Goal: Task Accomplishment & Management: Use online tool/utility

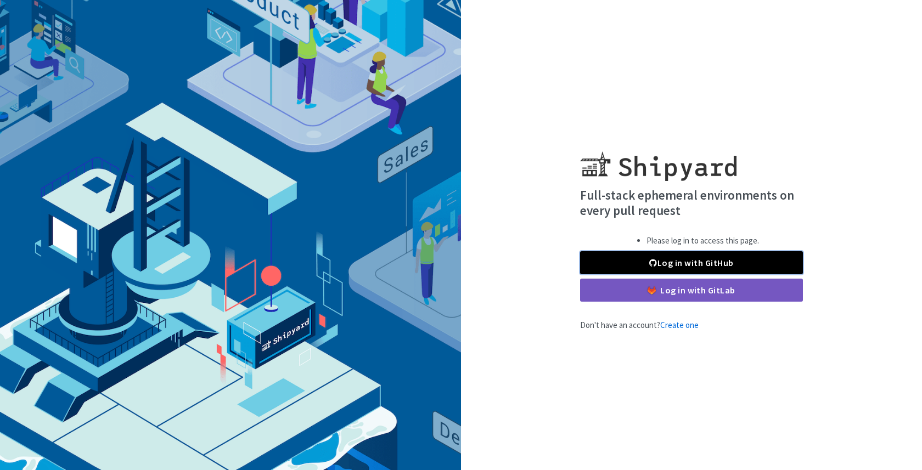
click at [706, 270] on link "Log in with GitHub" at bounding box center [691, 262] width 223 height 23
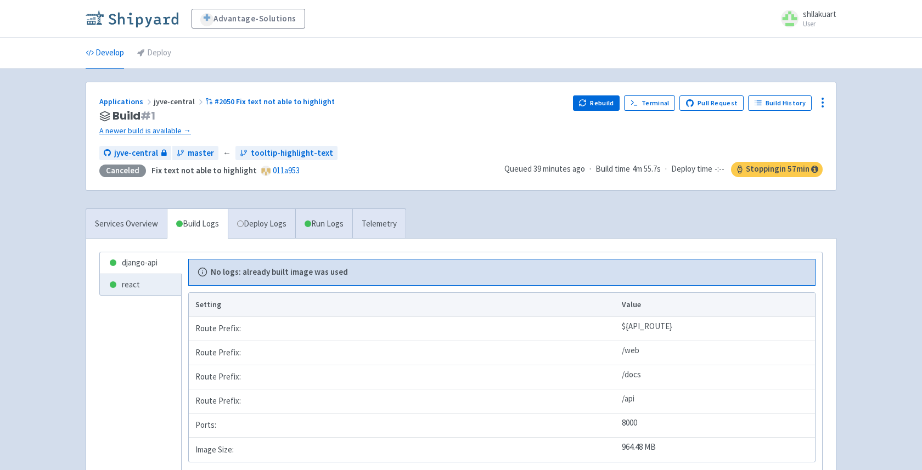
click at [112, 19] on img at bounding box center [132, 19] width 93 height 18
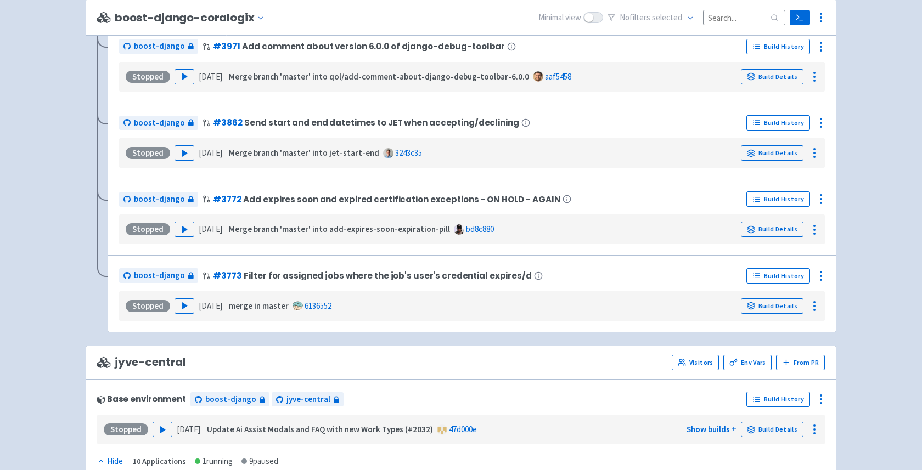
scroll to position [2222, 0]
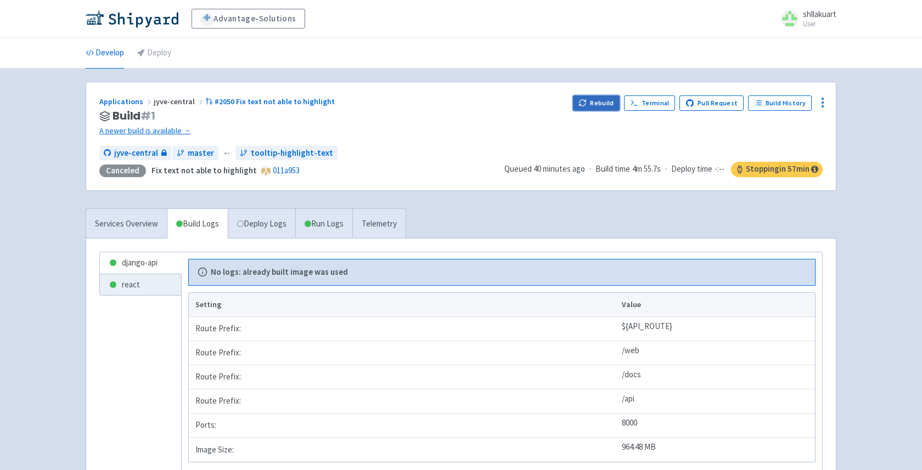
click at [600, 101] on button "Rebuild" at bounding box center [596, 103] width 47 height 15
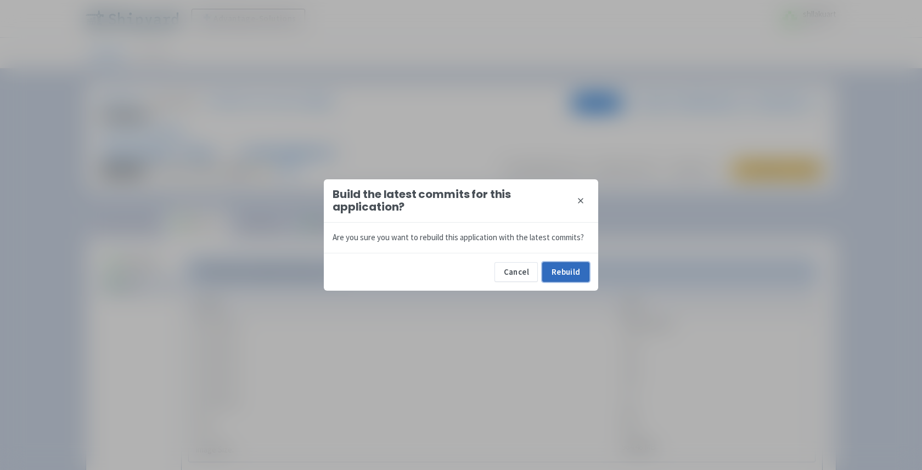
click at [561, 266] on button "Rebuild" at bounding box center [565, 272] width 47 height 20
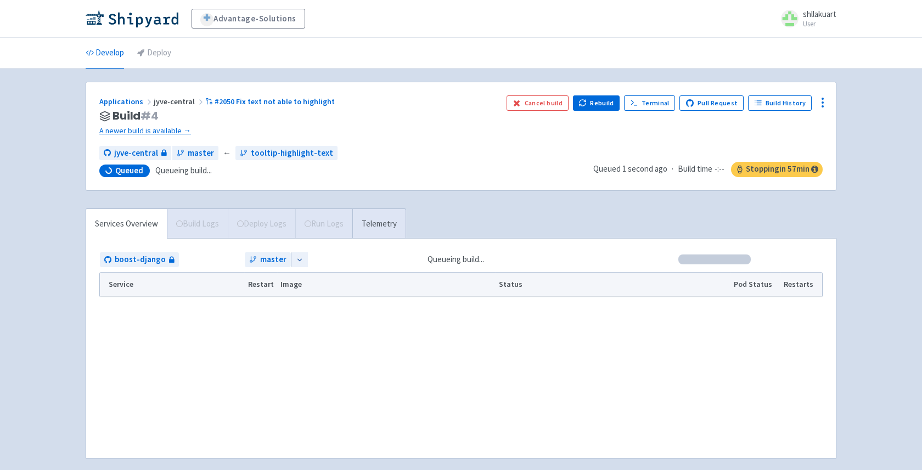
click at [488, 54] on ul "Develop Deploy" at bounding box center [461, 53] width 764 height 30
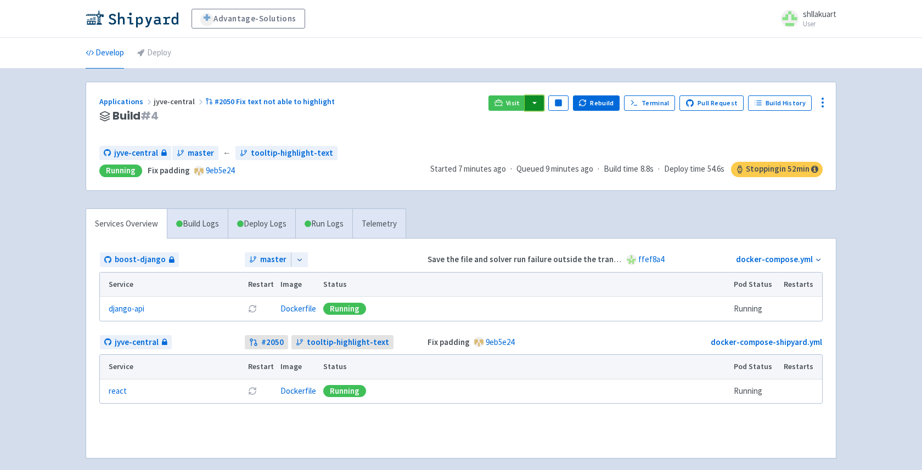
click at [544, 103] on button "button" at bounding box center [534, 103] width 19 height 15
click at [549, 141] on link "jyve-central (react)" at bounding box center [582, 141] width 115 height 17
click at [541, 103] on button "button" at bounding box center [534, 103] width 19 height 15
click at [554, 143] on link "jyve-central (react)" at bounding box center [582, 141] width 115 height 17
